Goal: Information Seeking & Learning: Learn about a topic

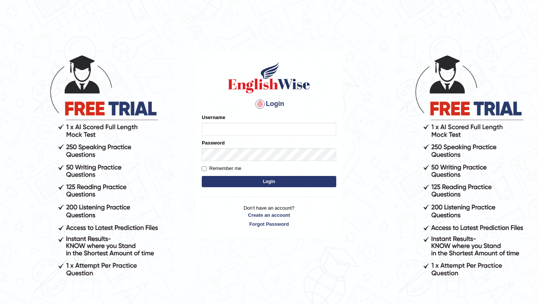
type input "Hannah_2025"
click at [217, 184] on button "Login" at bounding box center [269, 181] width 135 height 11
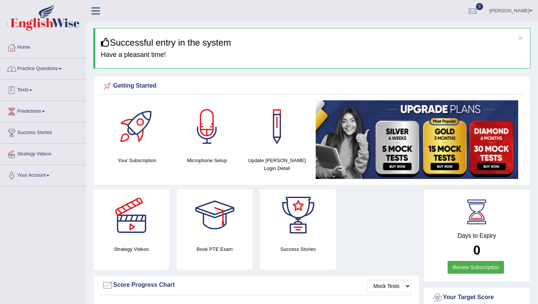
click at [49, 69] on link "Practice Questions" at bounding box center [42, 67] width 85 height 19
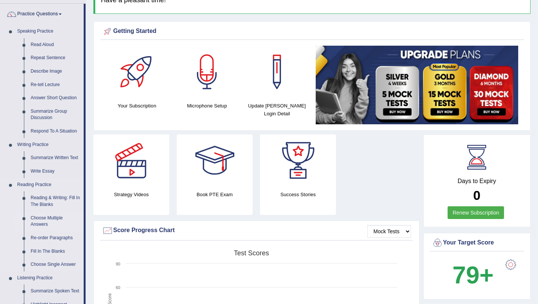
scroll to position [51, 0]
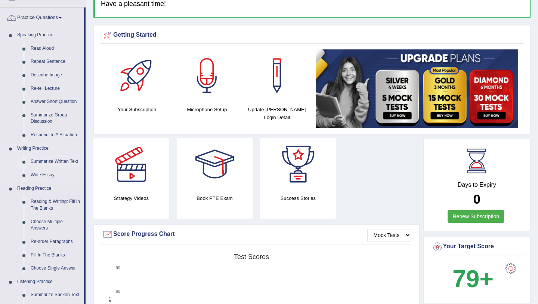
click at [46, 159] on link "Summarize Written Text" at bounding box center [55, 161] width 56 height 13
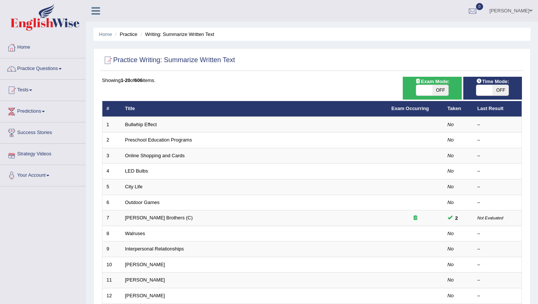
click at [438, 91] on span "OFF" at bounding box center [441, 90] width 16 height 10
checkbox input "true"
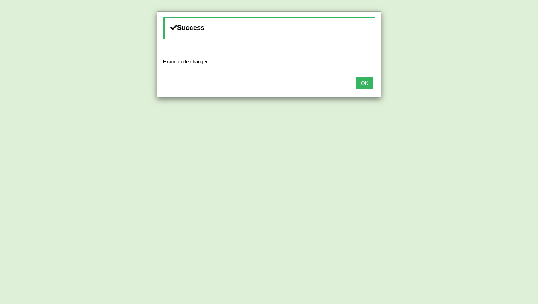
click at [362, 84] on button "OK" at bounding box center [364, 83] width 17 height 13
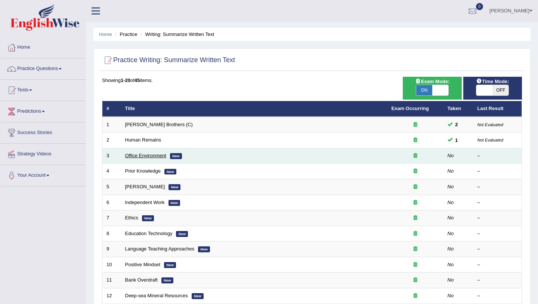
click at [143, 155] on link "Office Environment" at bounding box center [145, 156] width 41 height 6
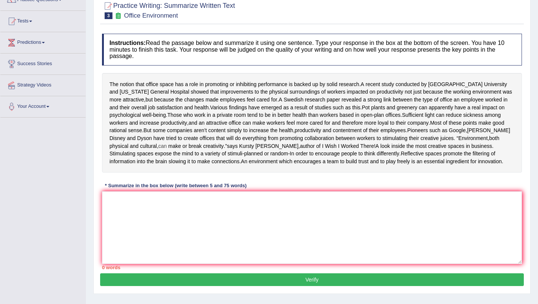
scroll to position [68, 0]
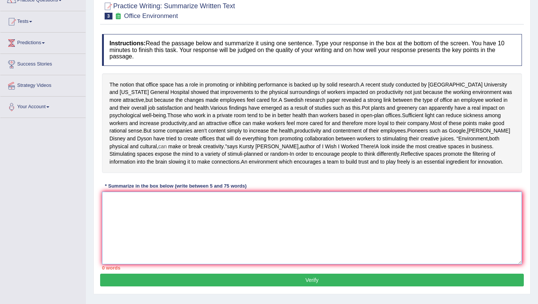
click at [259, 222] on textarea at bounding box center [312, 227] width 420 height 73
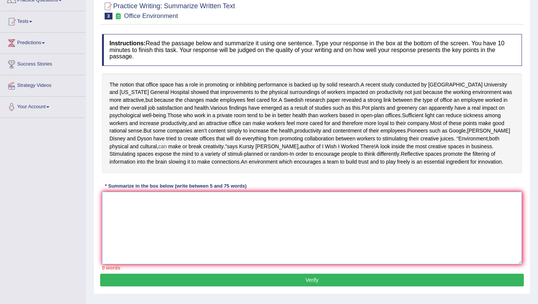
click at [259, 222] on textarea at bounding box center [312, 227] width 420 height 73
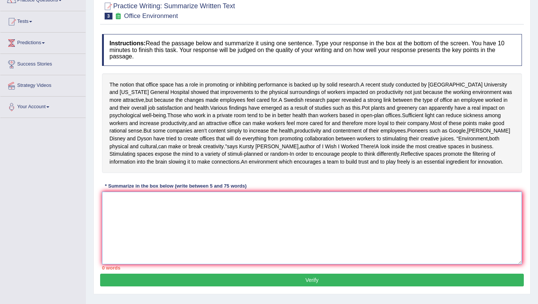
click at [217, 246] on textarea at bounding box center [312, 227] width 420 height 73
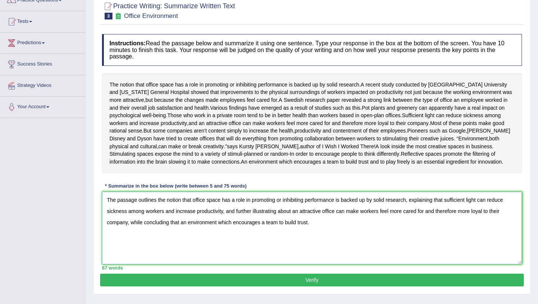
scroll to position [99, 0]
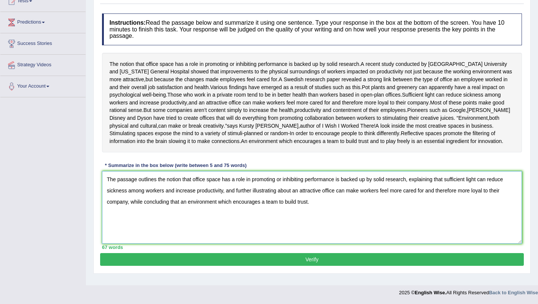
type textarea "The passage outlines the notion that office space has a role in promoting or in…"
click at [306, 265] on button "Verify" at bounding box center [312, 259] width 424 height 13
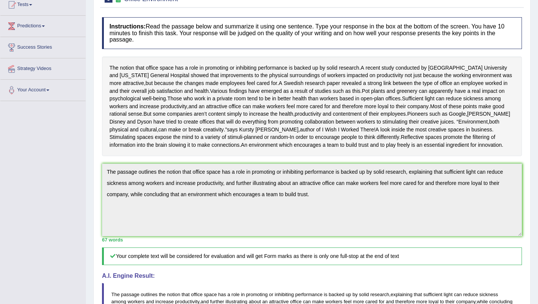
scroll to position [88, 0]
